Goal: Task Accomplishment & Management: Manage account settings

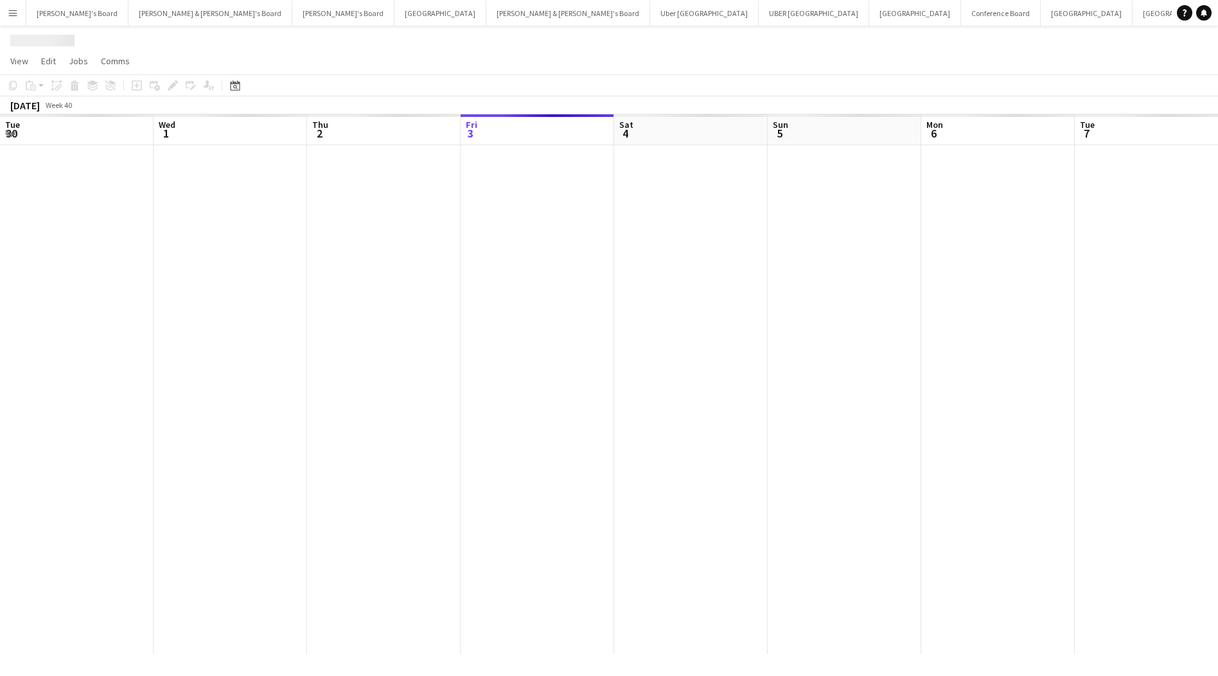
scroll to position [0, 307]
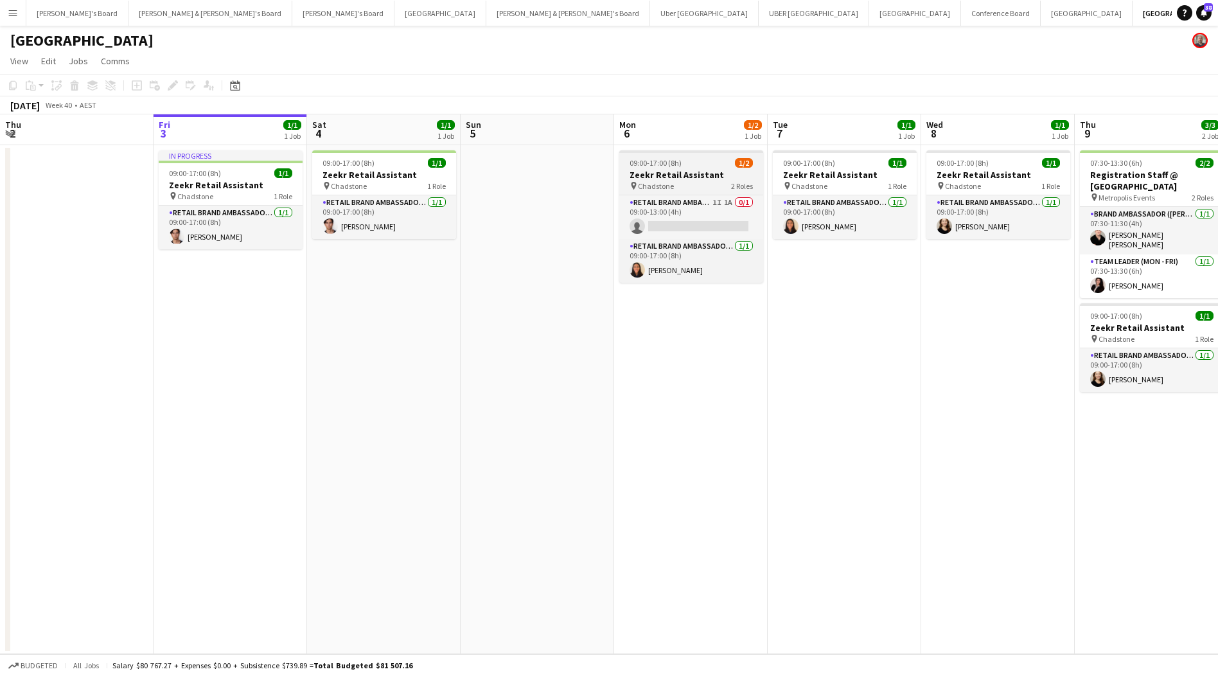
click at [698, 177] on h3 "Zeekr Retail Assistant" at bounding box center [691, 175] width 144 height 12
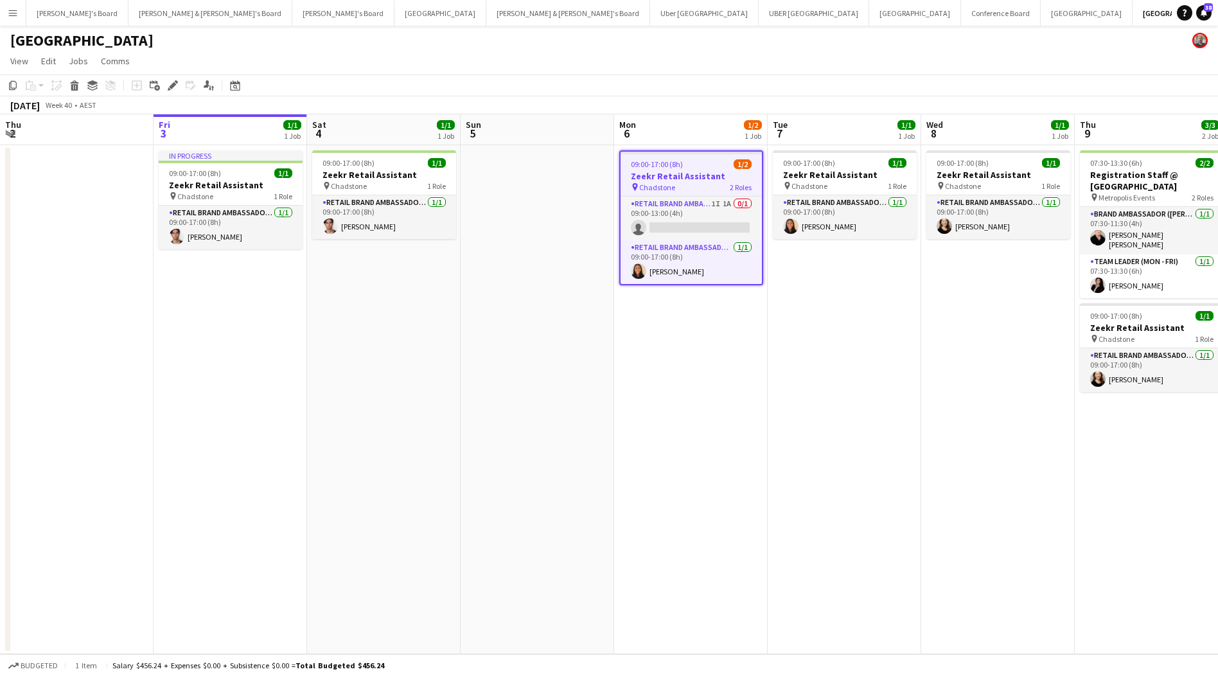
click at [690, 176] on h3 "Zeekr Retail Assistant" at bounding box center [691, 176] width 141 height 12
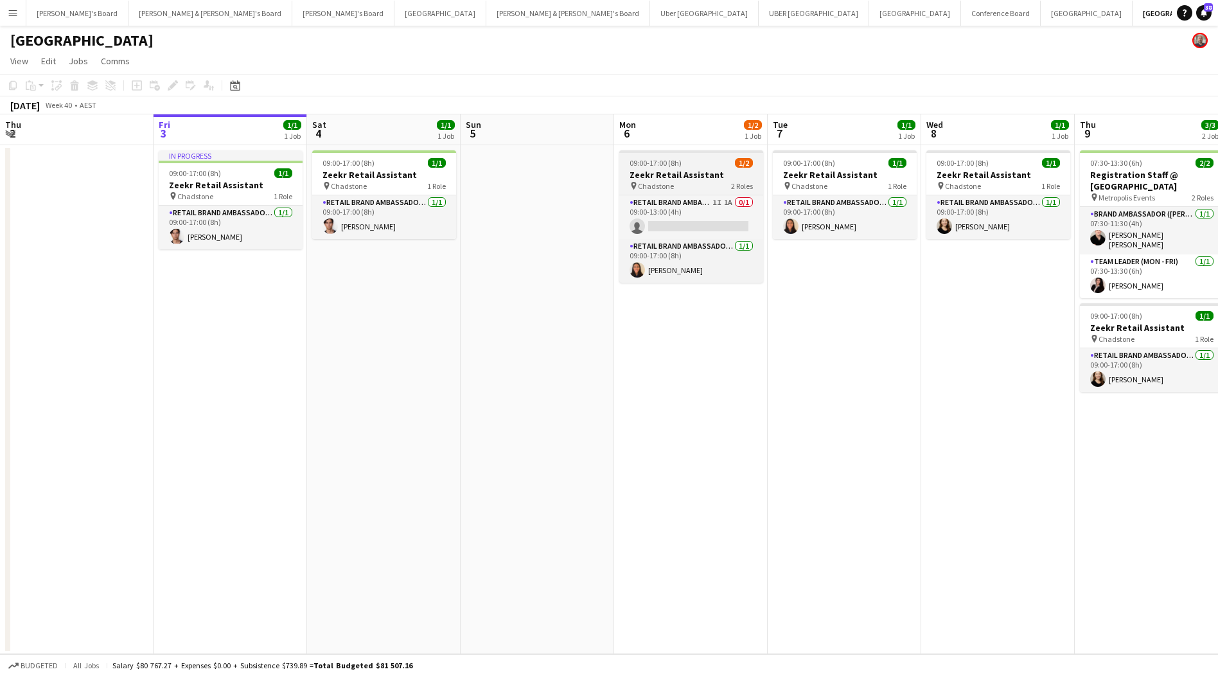
click at [690, 176] on h3 "Zeekr Retail Assistant" at bounding box center [691, 175] width 144 height 12
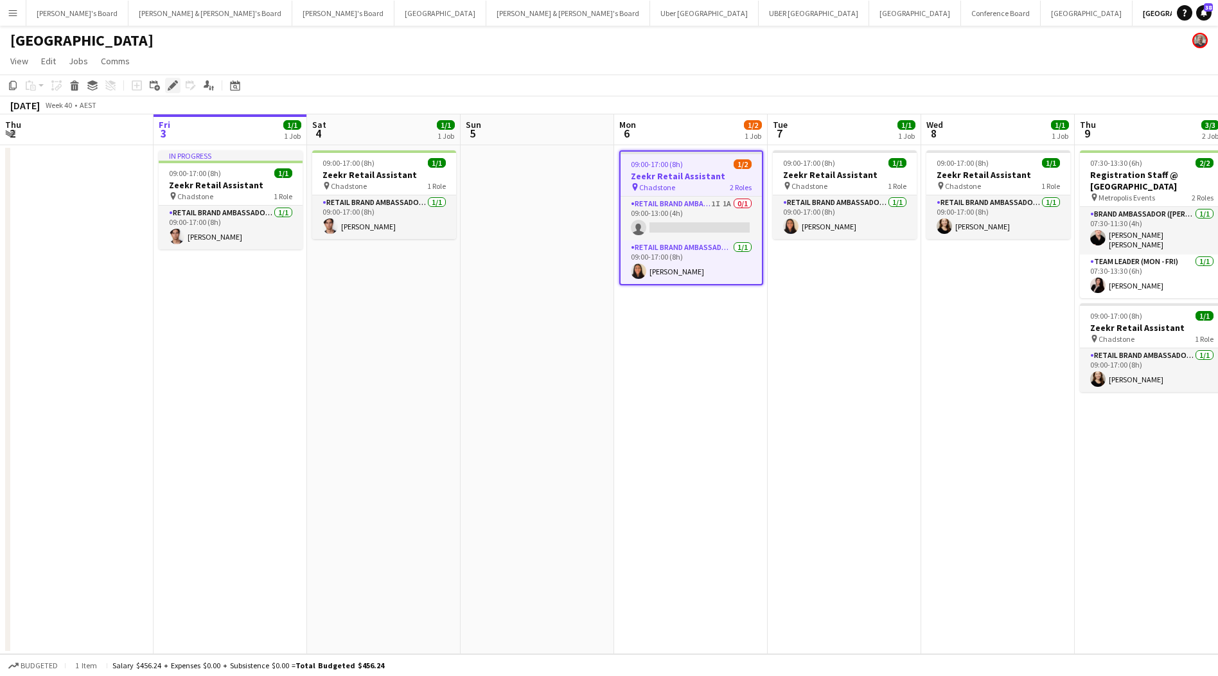
click at [171, 82] on icon "Edit" at bounding box center [173, 85] width 10 height 10
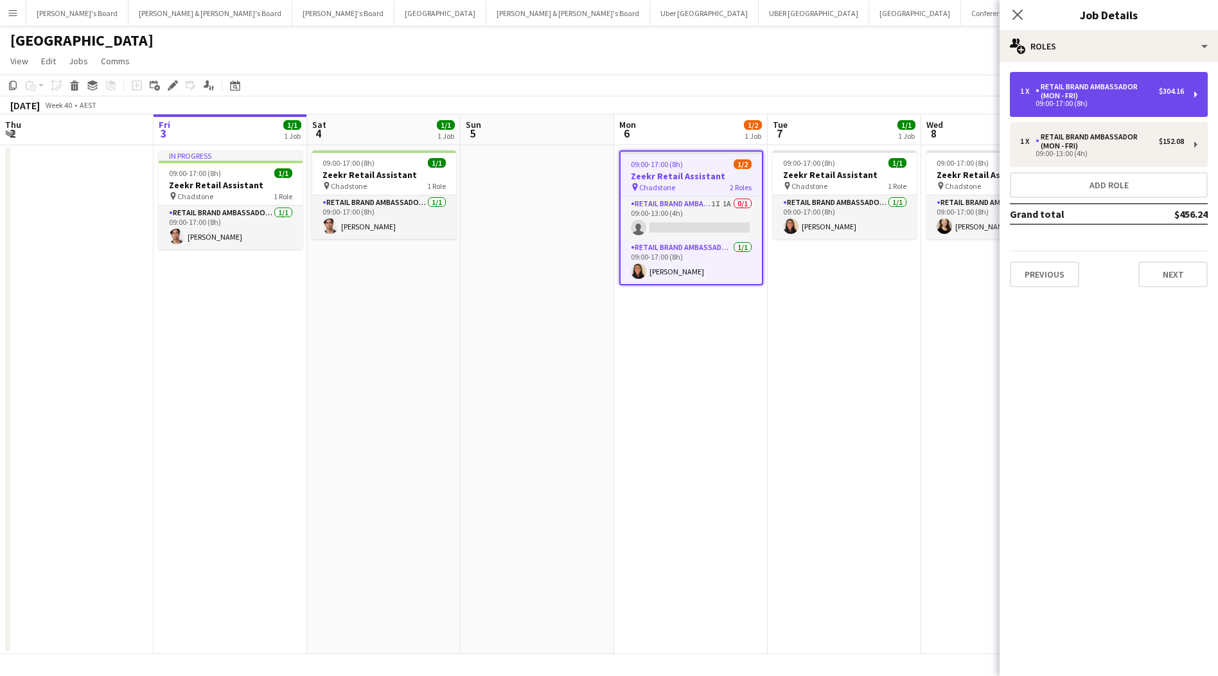
click at [1088, 102] on div "09:00-17:00 (8h)" at bounding box center [1102, 103] width 164 height 6
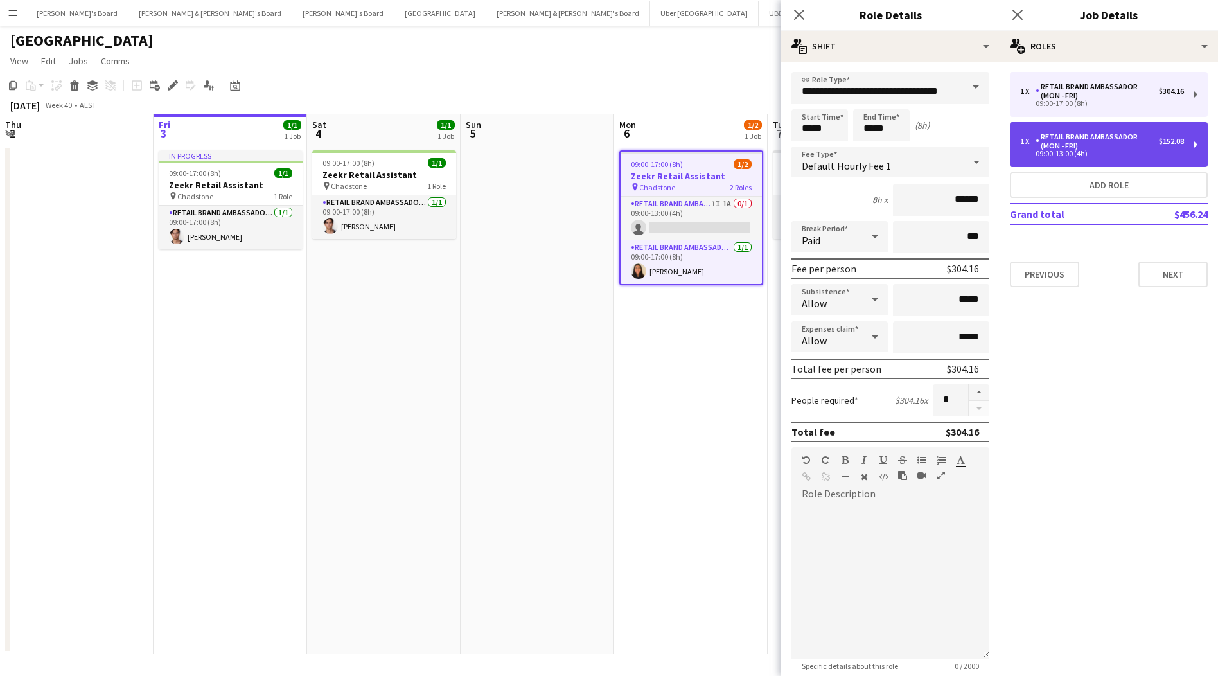
click at [1091, 136] on div "RETAIL Brand Ambassador (Mon - Fri)" at bounding box center [1097, 141] width 123 height 18
type input "*****"
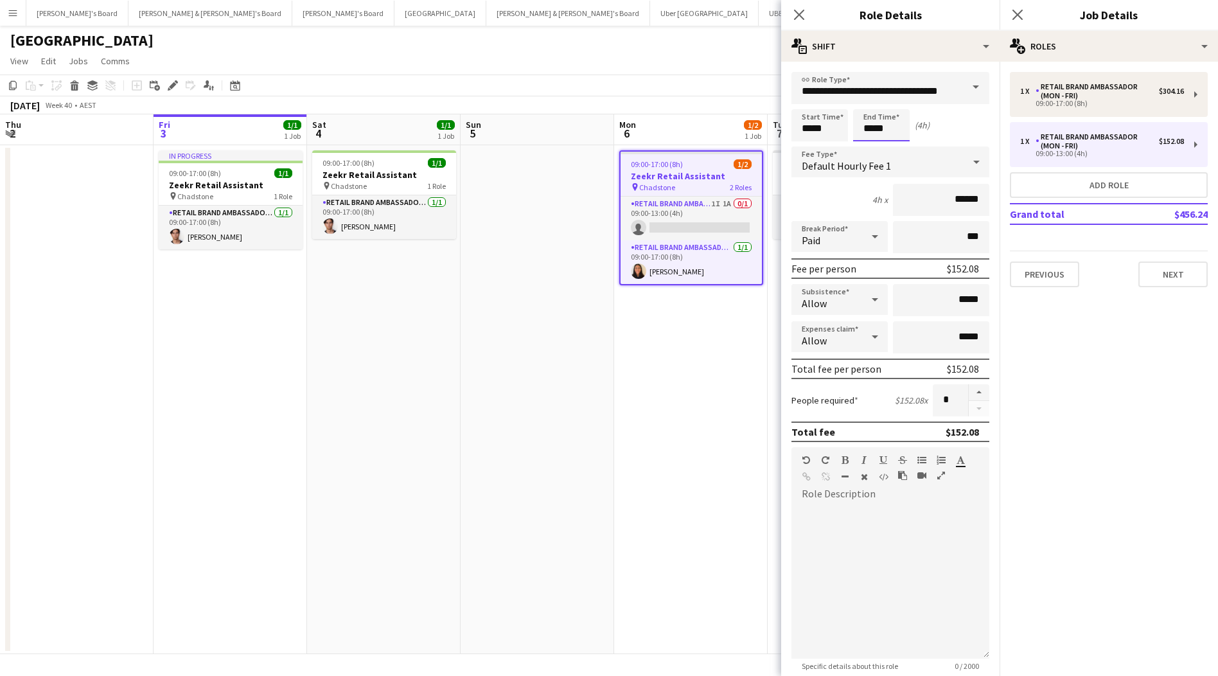
click at [872, 132] on input "*****" at bounding box center [881, 125] width 57 height 32
click at [964, 301] on input "*****" at bounding box center [941, 300] width 96 height 32
type input "**"
type input "******"
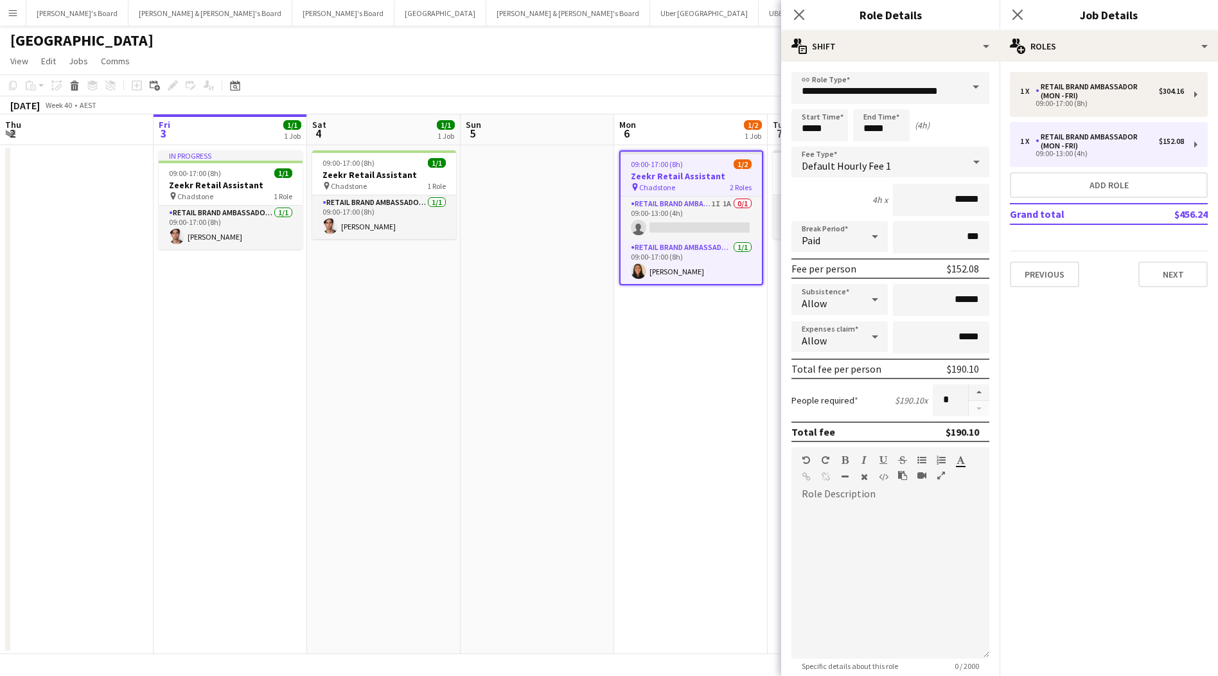
click at [792, 23] on div "Close pop-in" at bounding box center [799, 15] width 36 height 30
click at [799, 21] on app-icon "Close pop-in" at bounding box center [799, 15] width 19 height 19
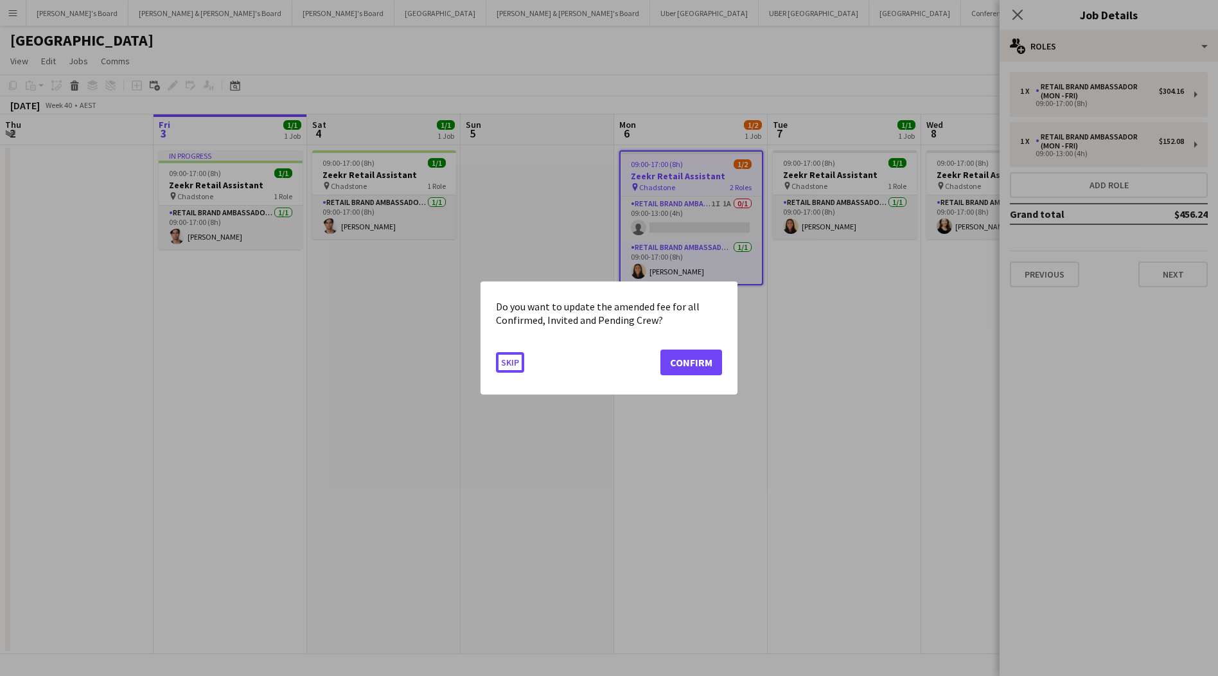
scroll to position [0, 0]
click at [712, 360] on button "Confirm" at bounding box center [692, 363] width 62 height 26
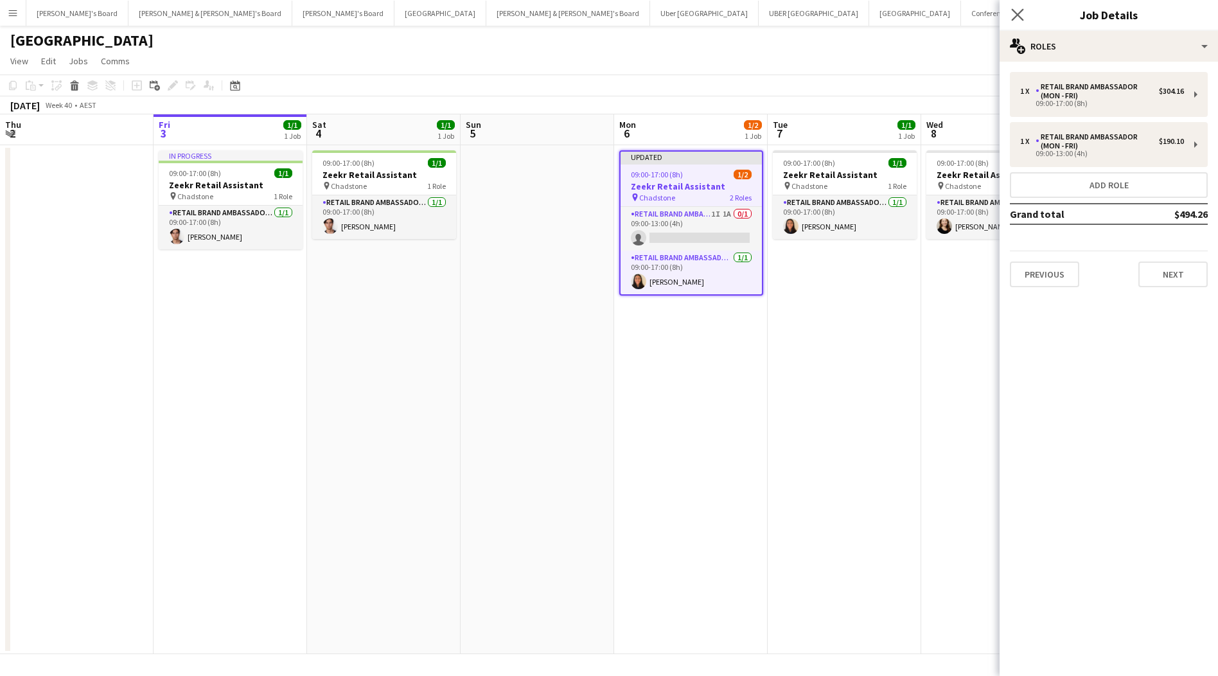
scroll to position [-3, 0]
click at [1018, 21] on app-icon "Close pop-in" at bounding box center [1018, 15] width 19 height 19
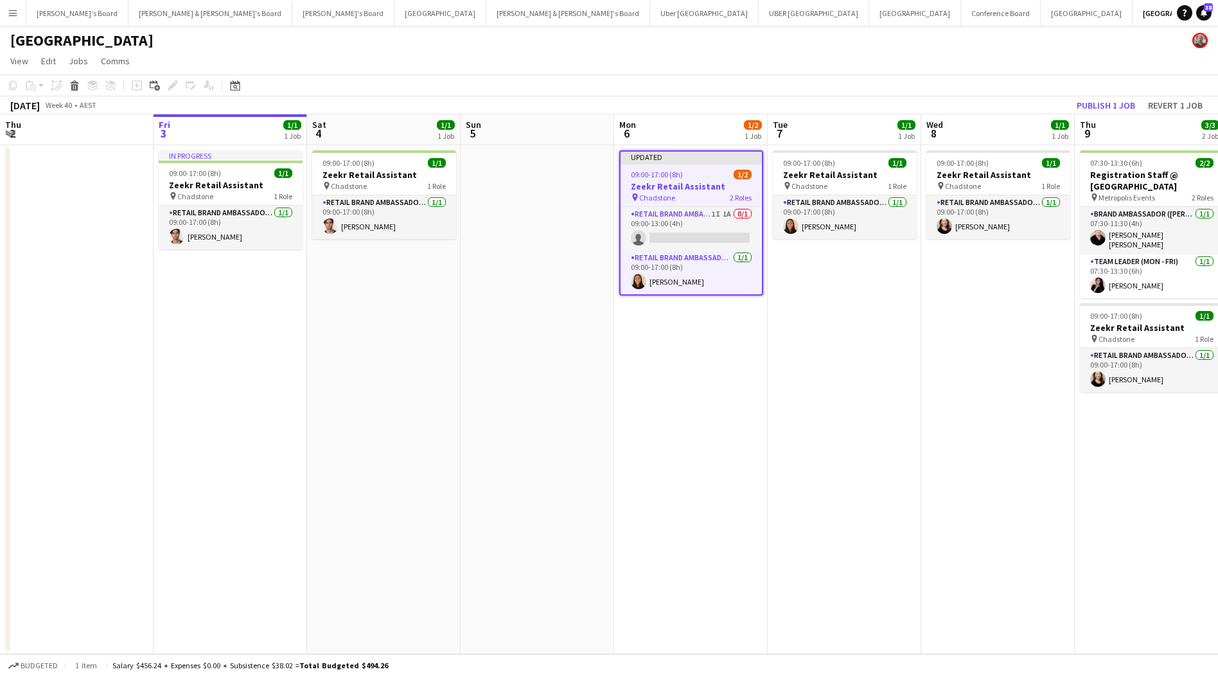
scroll to position [0, 0]
click at [1117, 108] on button "Publish 1 job" at bounding box center [1106, 105] width 69 height 17
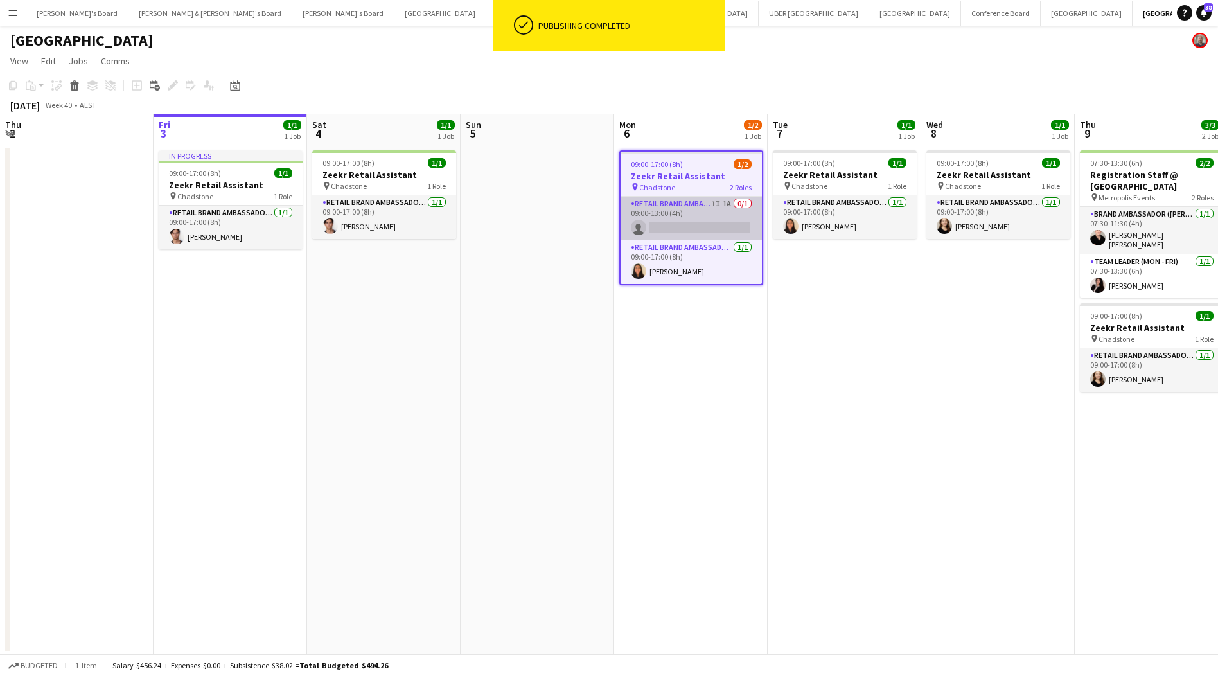
click at [693, 226] on app-card-role "RETAIL Brand Ambassador (Mon - Fri) 1I 1A 0/1 09:00-13:00 (4h) single-neutral-a…" at bounding box center [691, 219] width 141 height 44
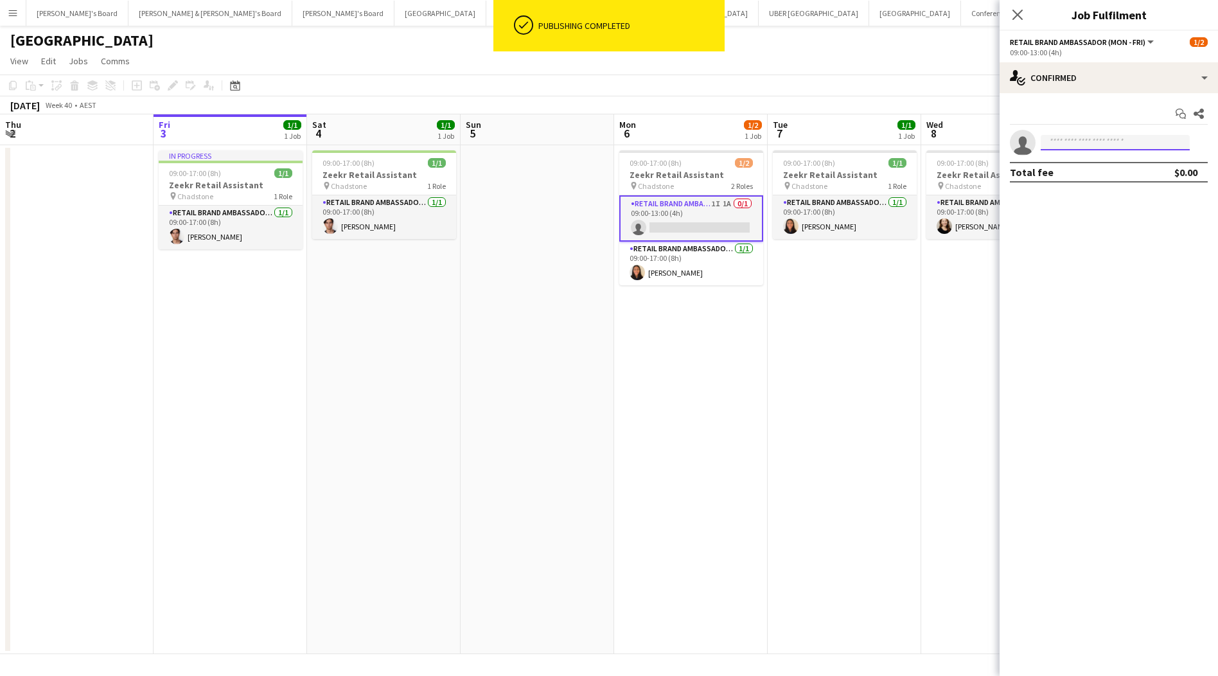
click at [1120, 142] on input at bounding box center [1115, 142] width 149 height 15
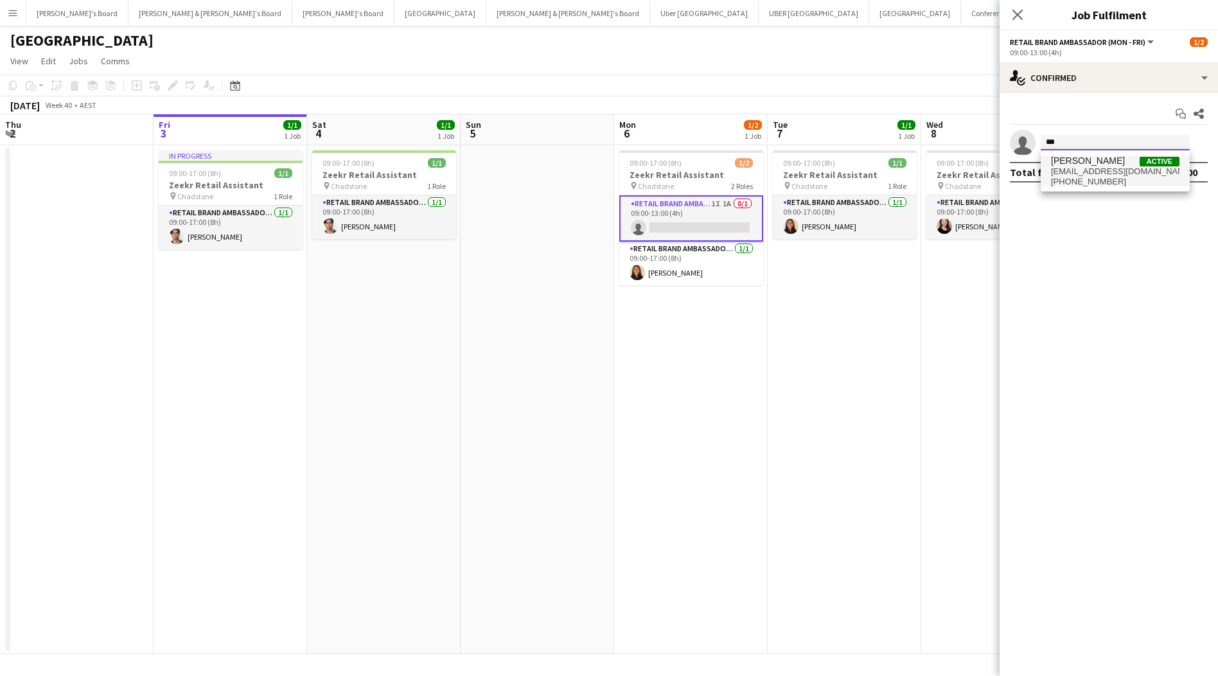
type input "***"
click at [1098, 165] on span "[PERSON_NAME]" at bounding box center [1088, 160] width 74 height 11
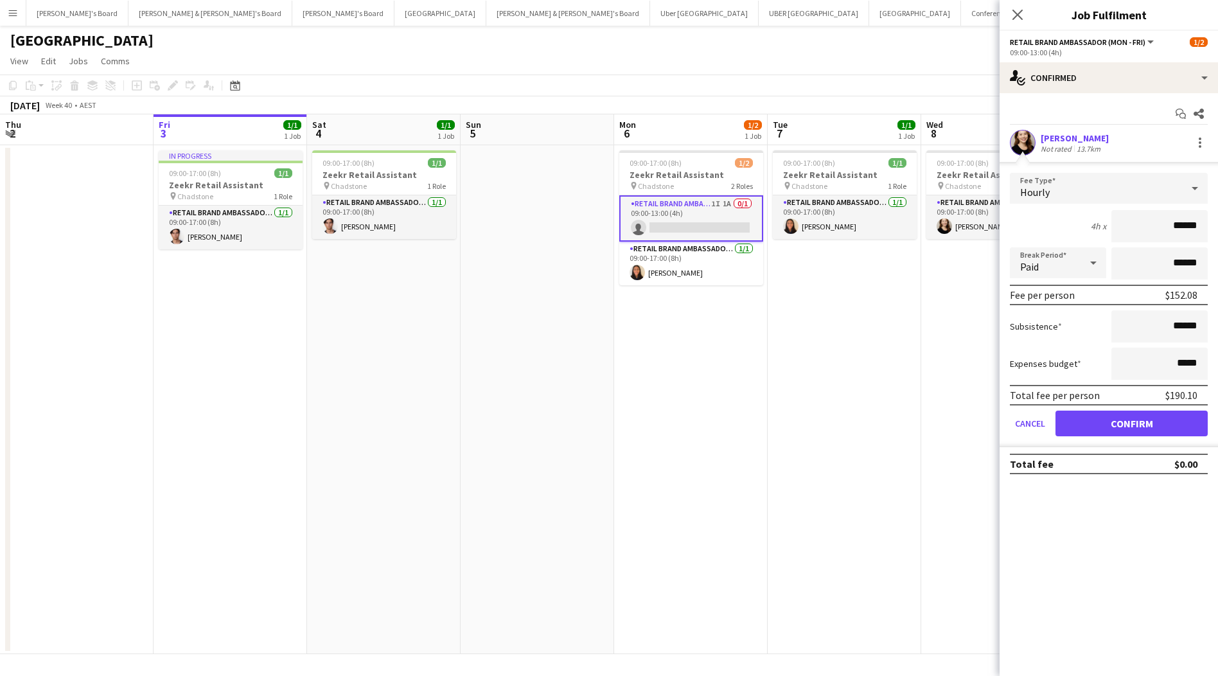
click at [1146, 423] on button "Confirm" at bounding box center [1132, 424] width 152 height 26
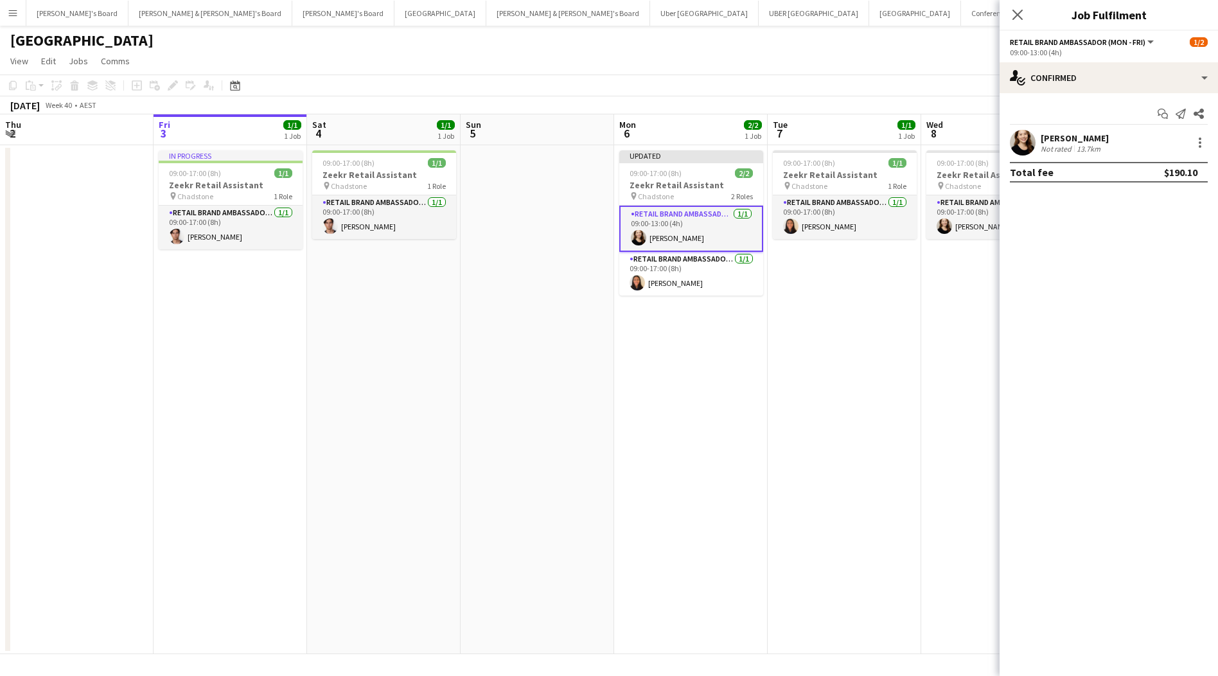
scroll to position [-6, 0]
click at [1017, 26] on div "Close pop-in" at bounding box center [1018, 15] width 36 height 30
click at [1018, 22] on div "Close pop-in" at bounding box center [1018, 15] width 36 height 30
click at [1017, 24] on div "Close pop-in" at bounding box center [1018, 15] width 36 height 30
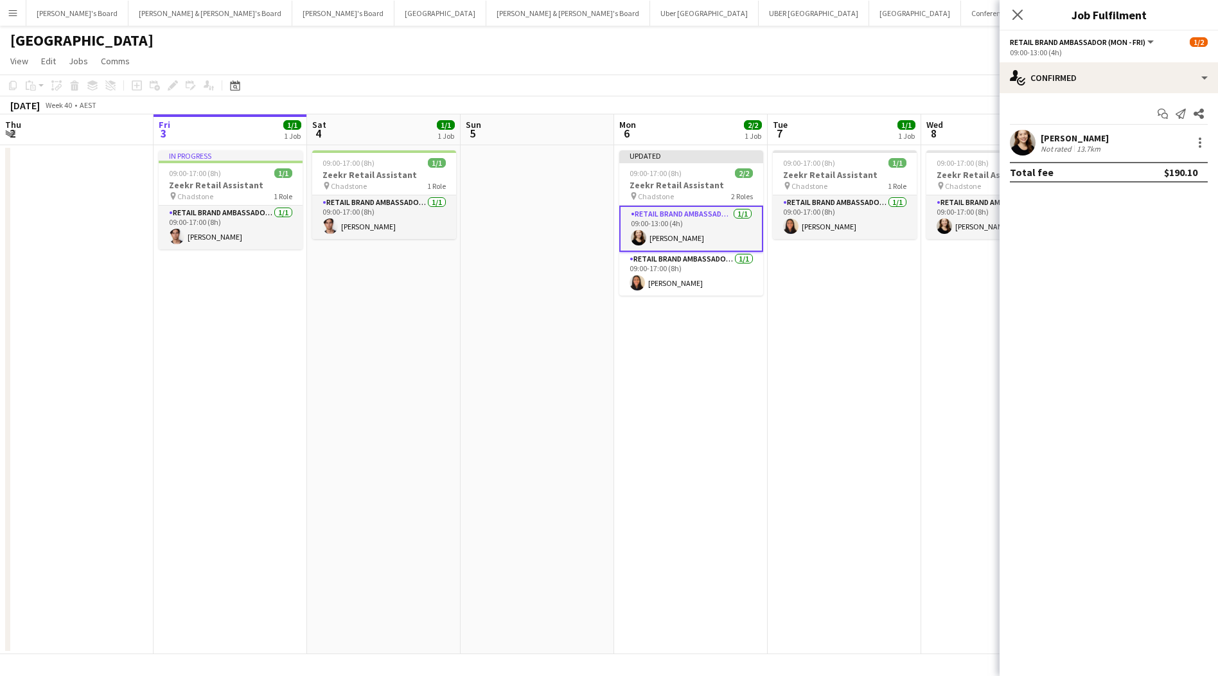
click at [886, 59] on app-page-menu "View Day view expanded Day view collapsed Month view Date picker Jump to today …" at bounding box center [609, 62] width 1218 height 24
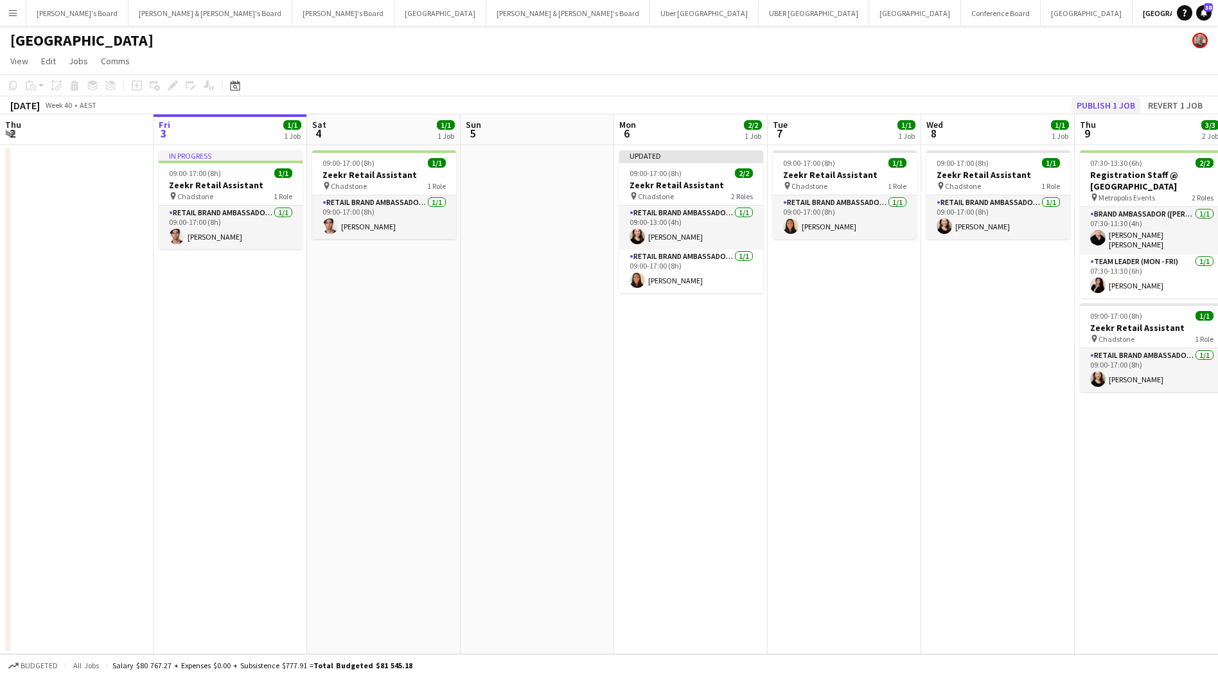
click at [1111, 100] on button "Publish 1 job" at bounding box center [1106, 105] width 69 height 17
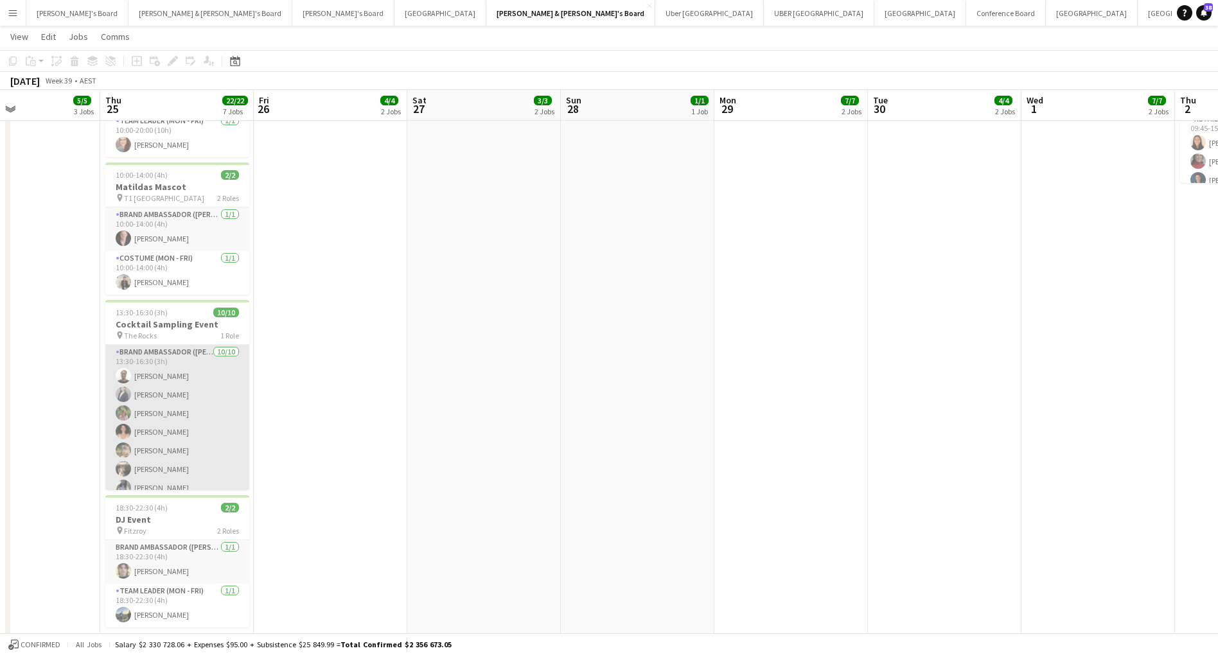
click at [184, 427] on app-card-role "Brand Ambassador (Mon - Fri) 10/10 13:30-16:30 (3h) Rhia Fraser Marcy Lyudmyla …" at bounding box center [177, 450] width 144 height 211
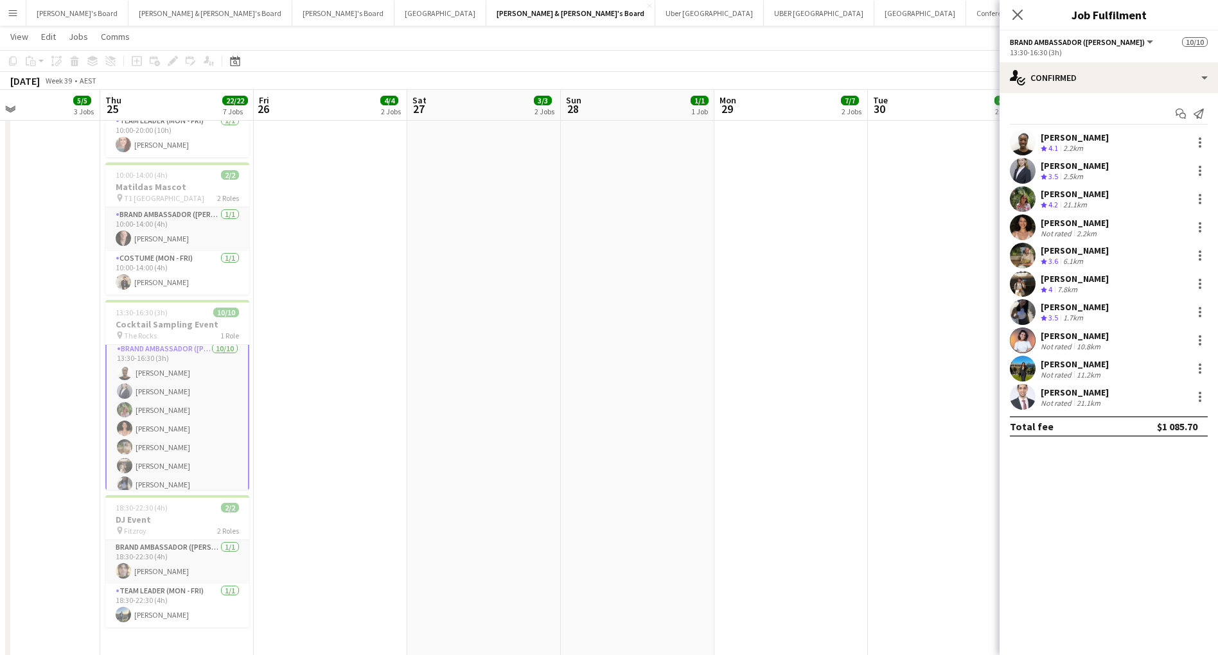
scroll to position [4, 0]
click at [1020, 14] on icon "Close pop-in" at bounding box center [1017, 14] width 12 height 12
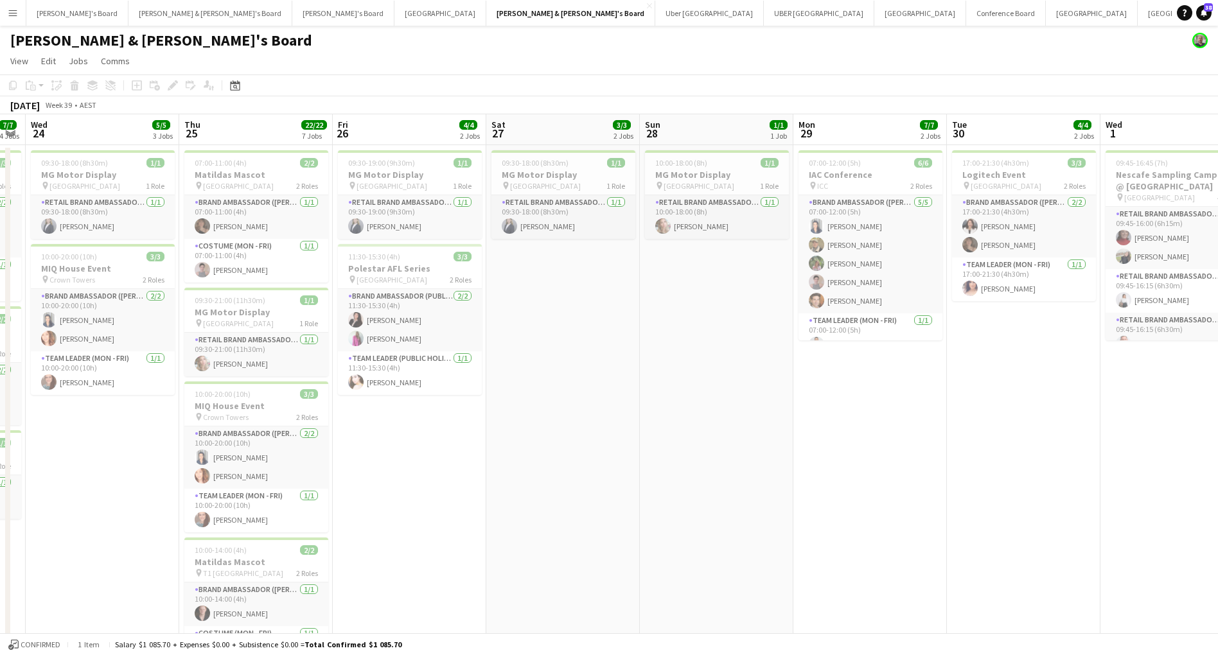
scroll to position [0, 283]
click at [1046, 17] on button "Sydney Close" at bounding box center [1092, 13] width 92 height 25
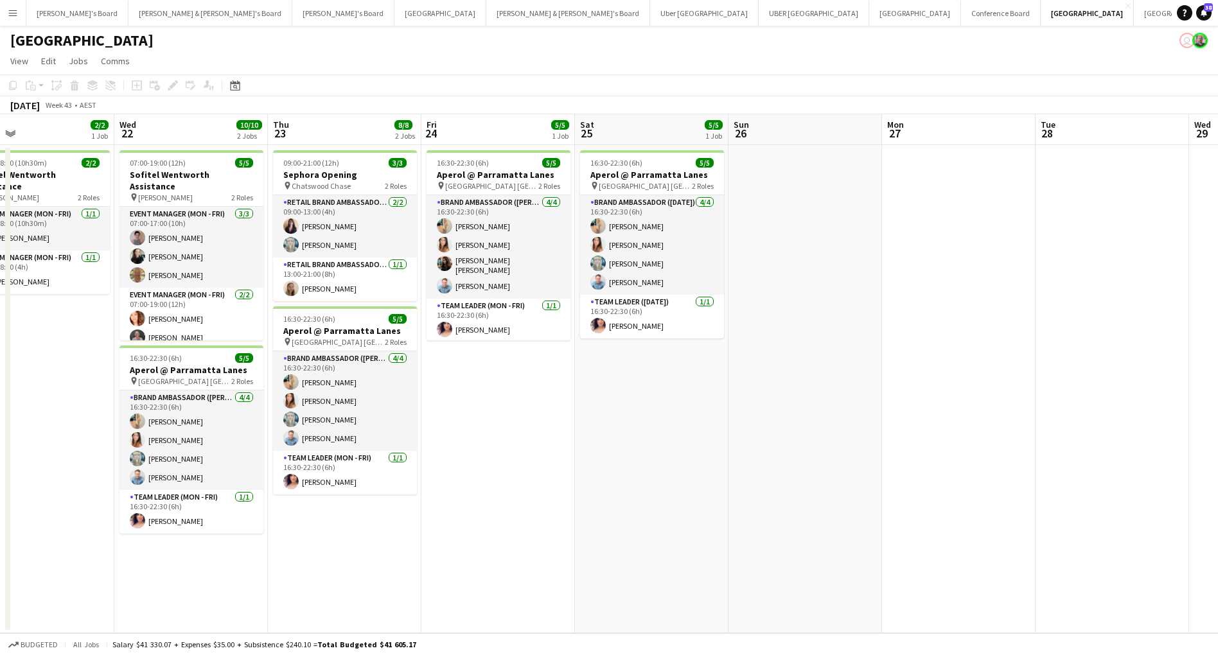
scroll to position [0, 503]
